Goal: Information Seeking & Learning: Learn about a topic

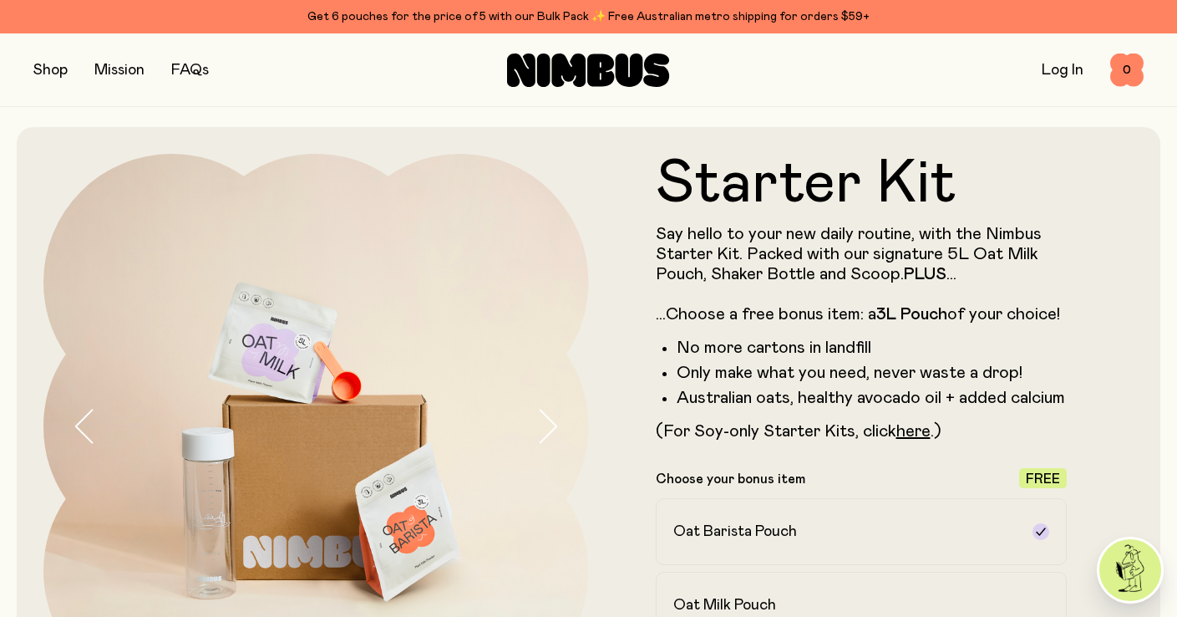
click at [622, 239] on form "Starter Kit Say hello to your new daily routine, with the Nimbus Starter Kit. P…" at bounding box center [862, 518] width 546 height 728
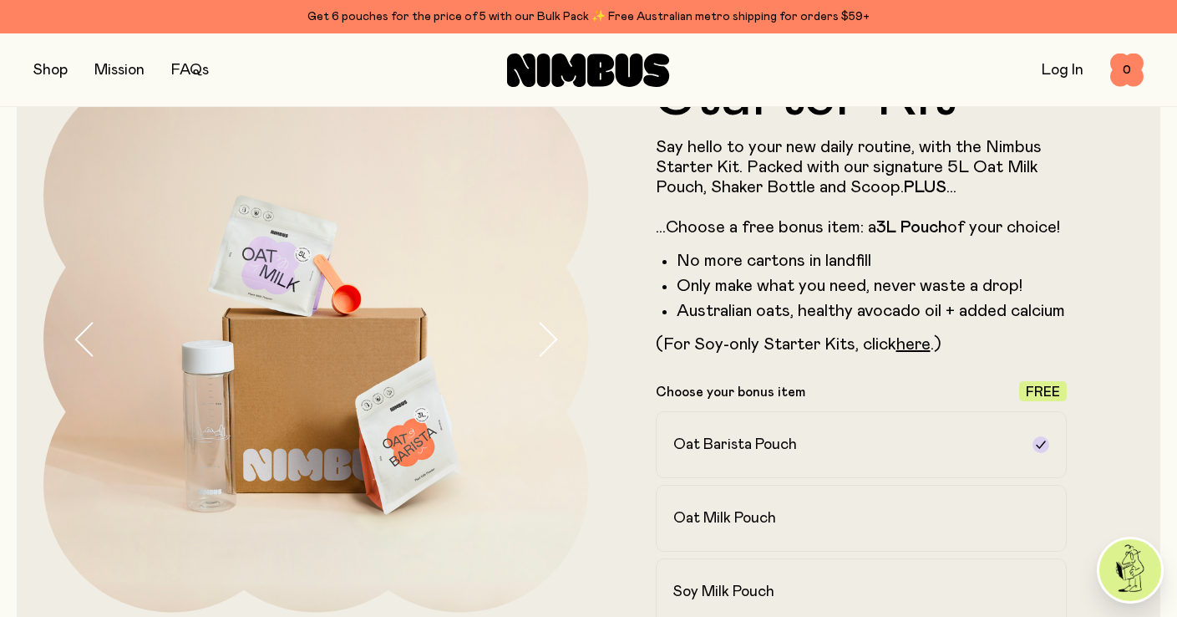
scroll to position [84, 0]
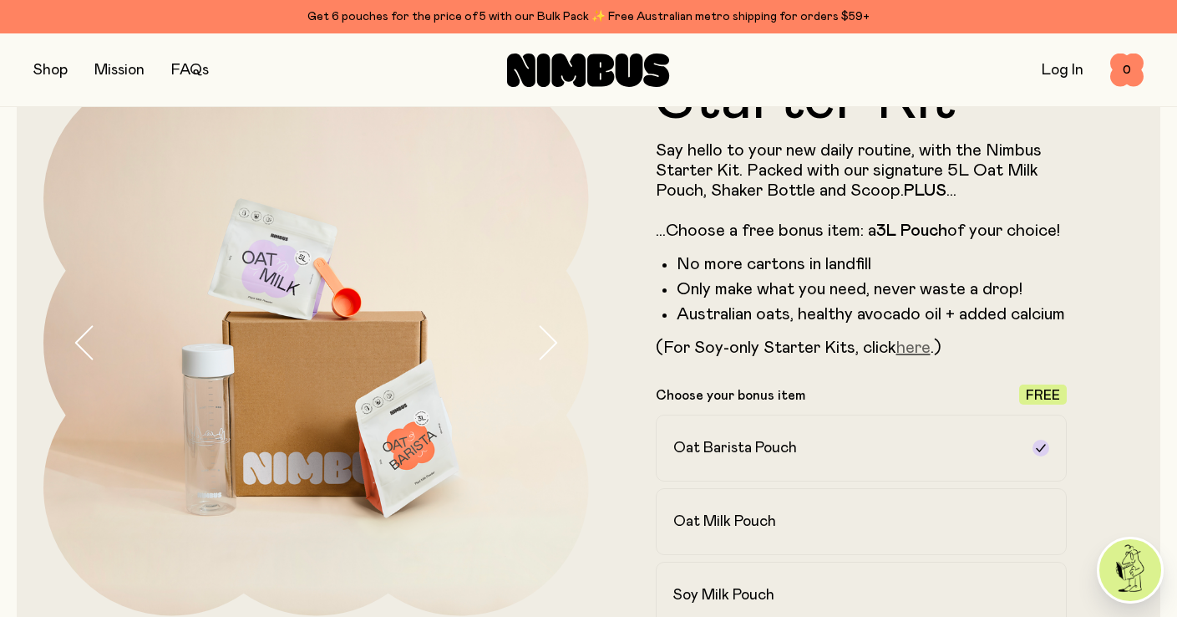
click at [915, 350] on link "here" at bounding box center [913, 347] width 34 height 17
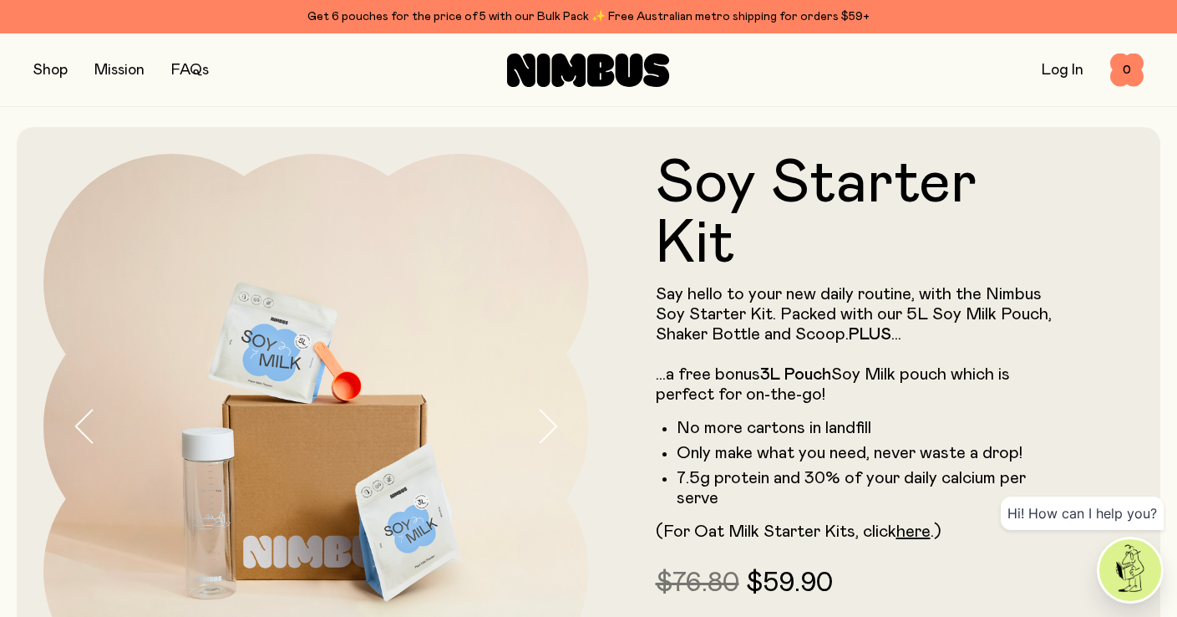
click at [613, 352] on form "Soy Starter Kit Say hello to your new daily routine, with the Nimbus Soy Starte…" at bounding box center [862, 433] width 546 height 558
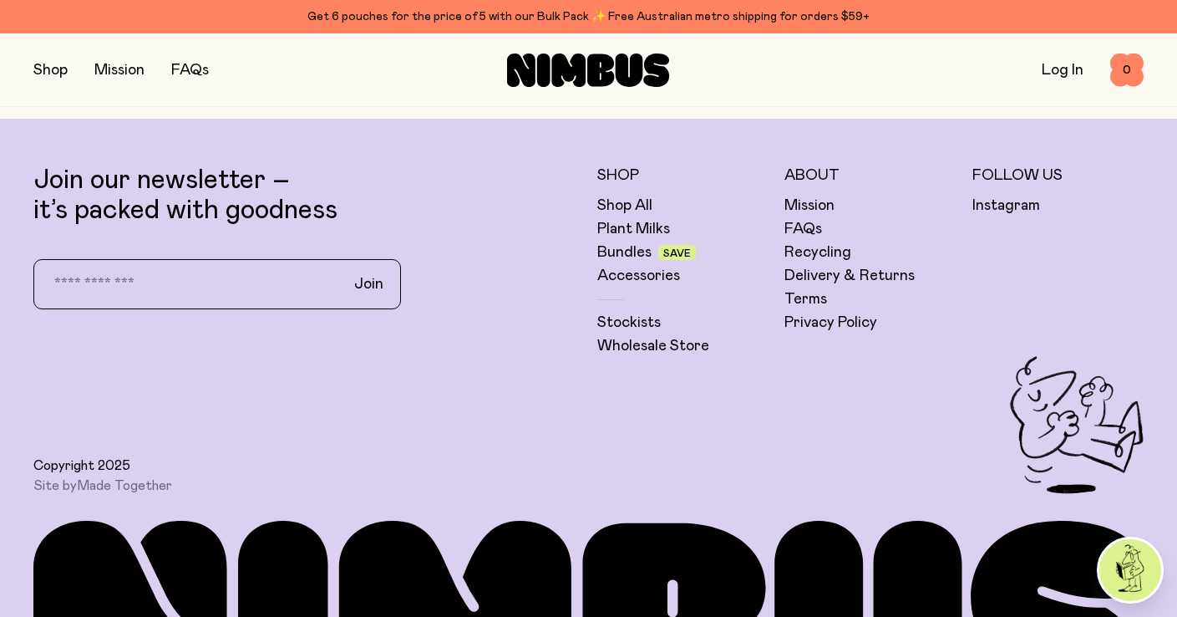
scroll to position [5514, 0]
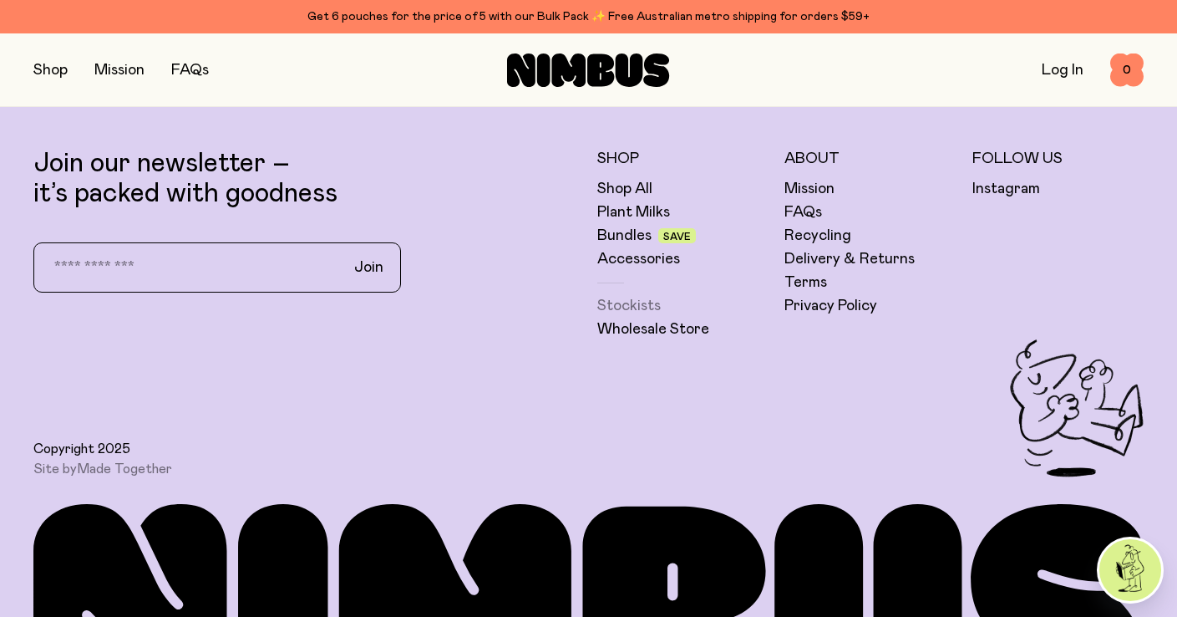
click at [621, 306] on link "Stockists" at bounding box center [628, 306] width 63 height 20
